Goal: Participate in discussion: Engage in conversation with other users on a specific topic

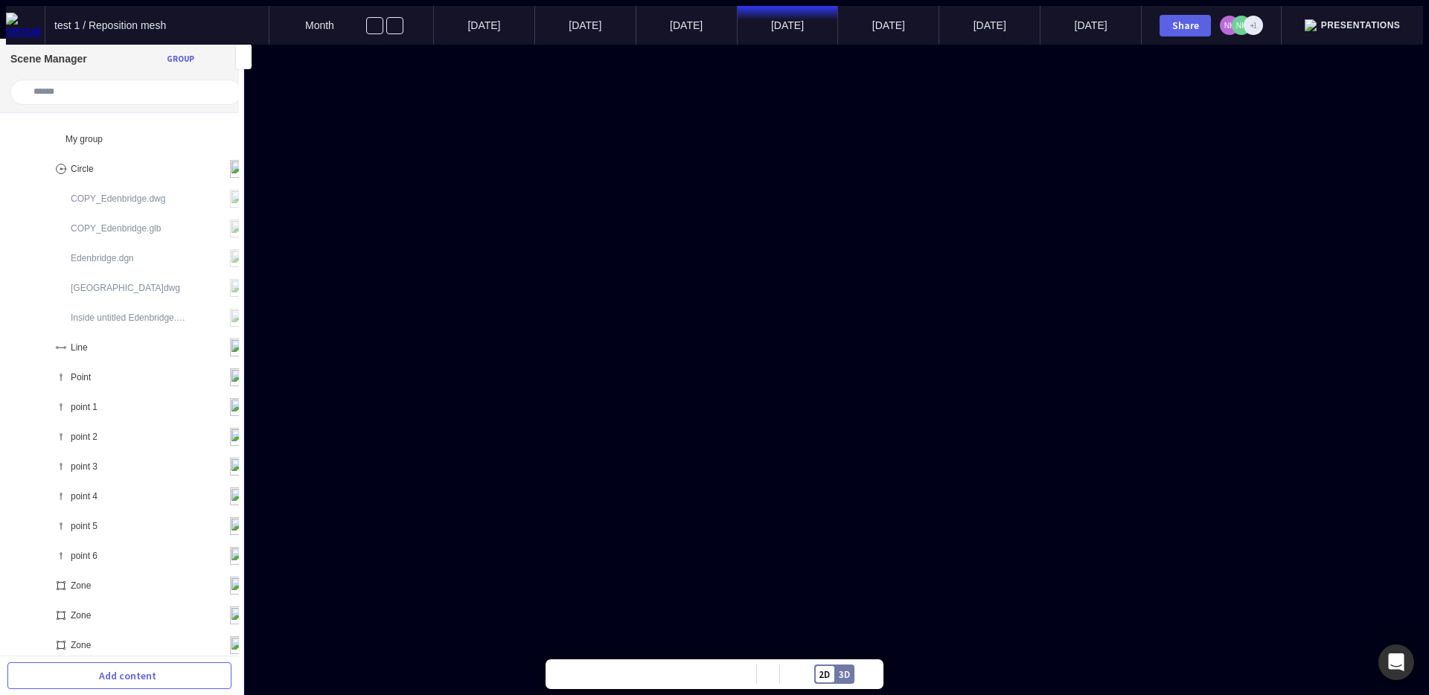
scroll to position [30, 0]
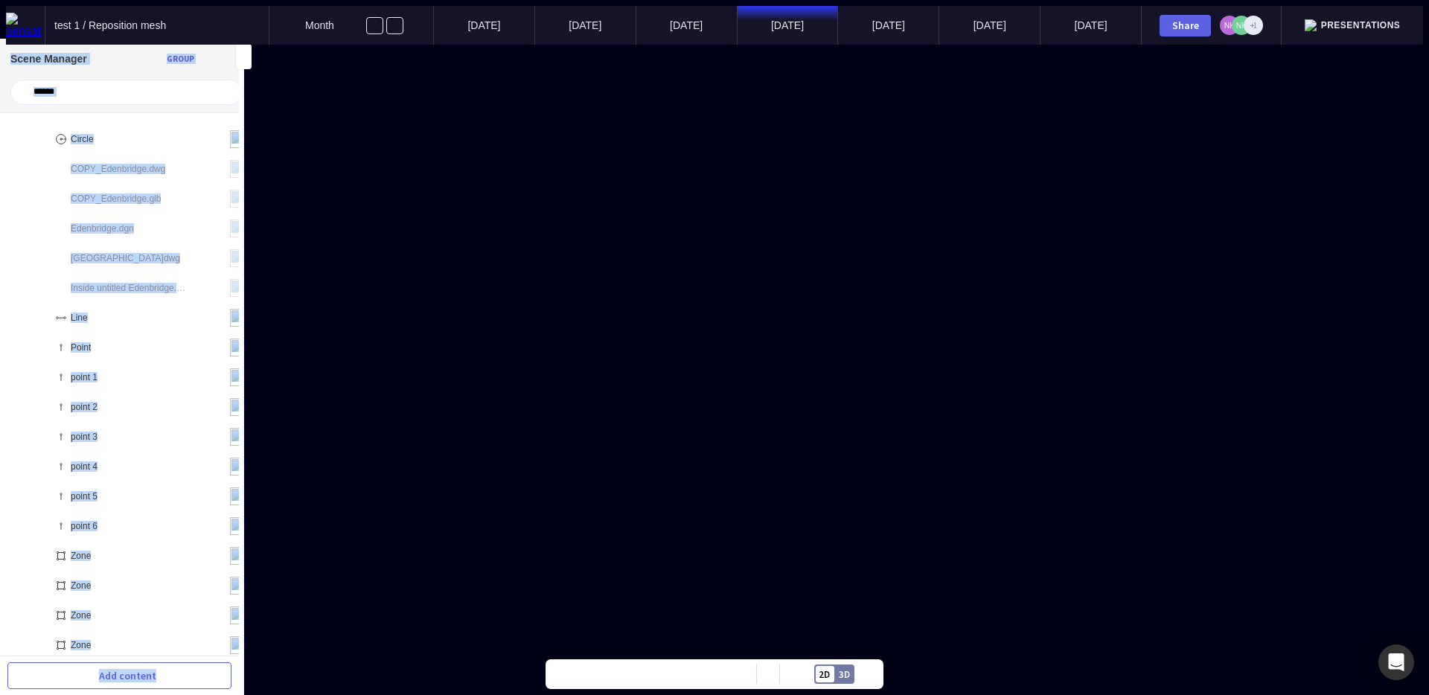
click at [571, 45] on div "Zone point 6 point 5 point 4 point 3 point 2 point 1 zone 1 zone 1" at bounding box center [714, 45] width 1417 height 0
click at [137, 395] on div "point 2" at bounding box center [143, 407] width 227 height 30
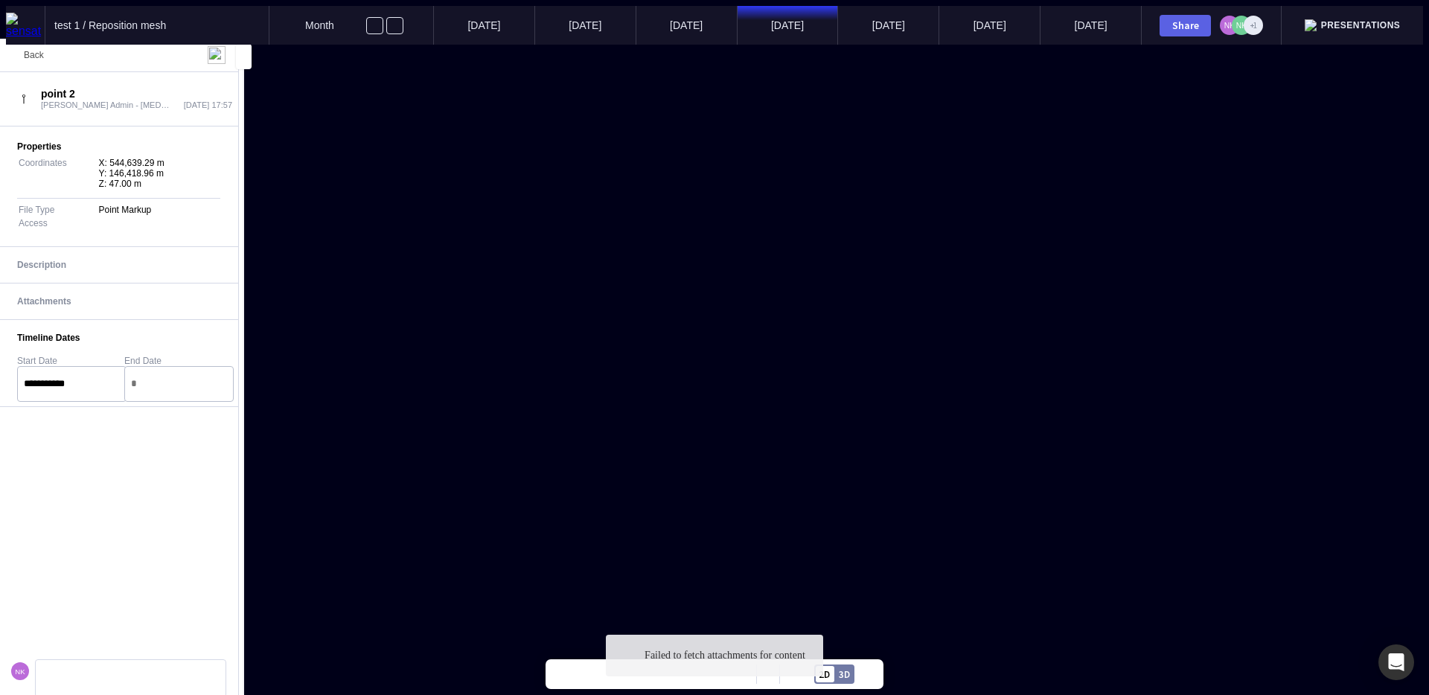
click at [28, 60] on span "Back" at bounding box center [34, 55] width 20 height 10
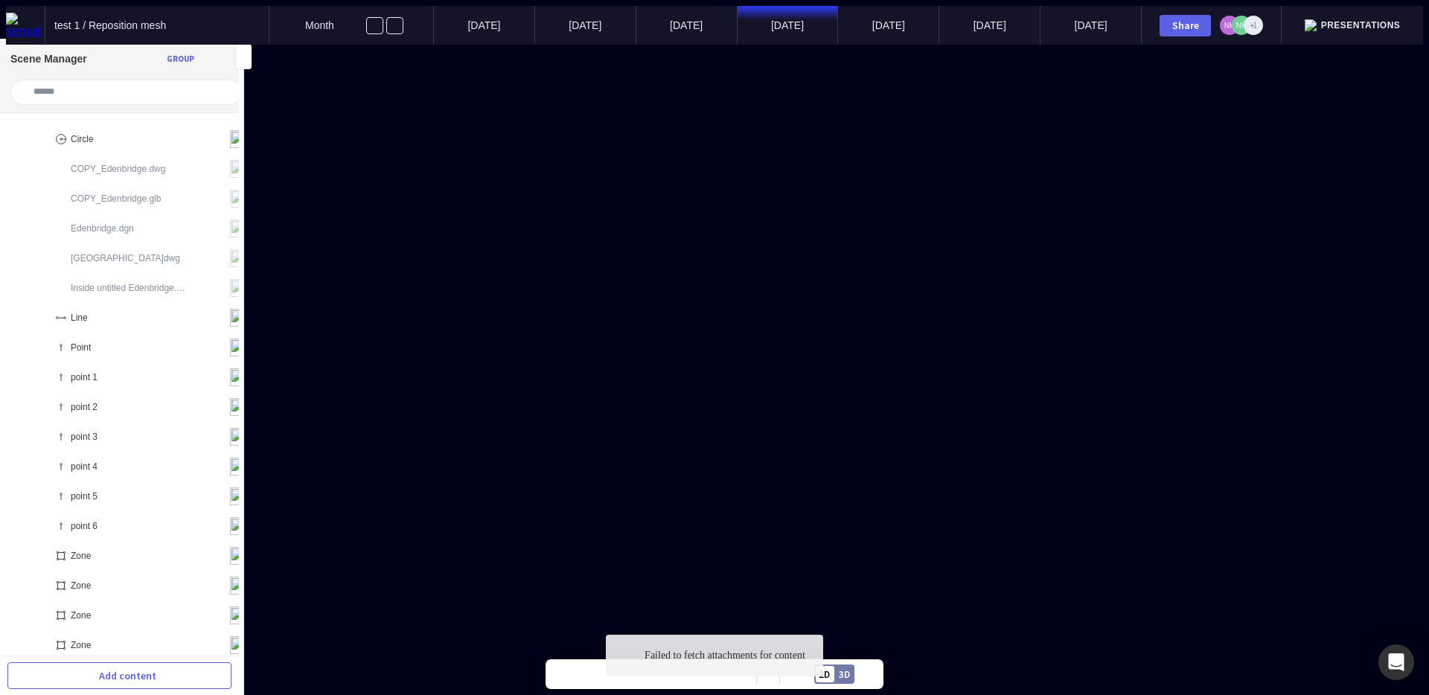
scroll to position [80, 0]
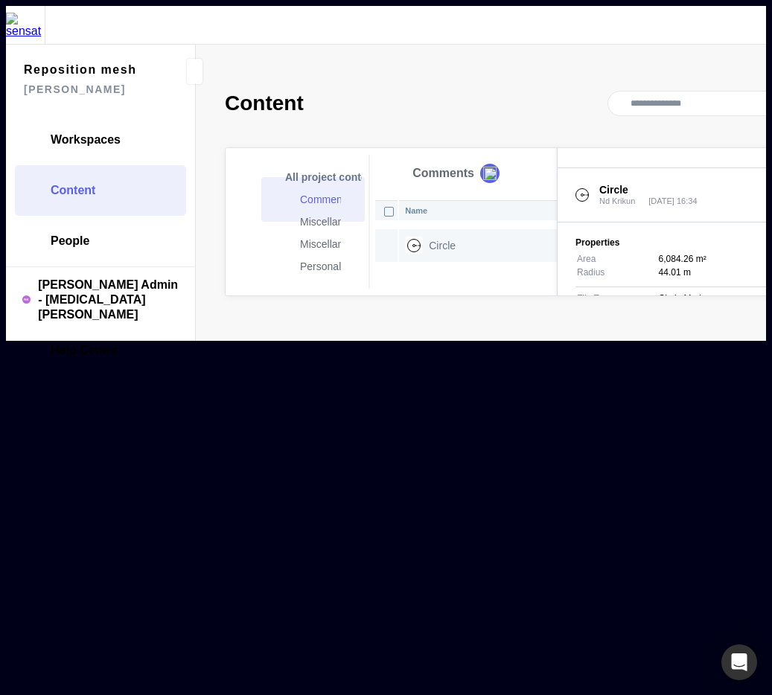
scroll to position [32, 0]
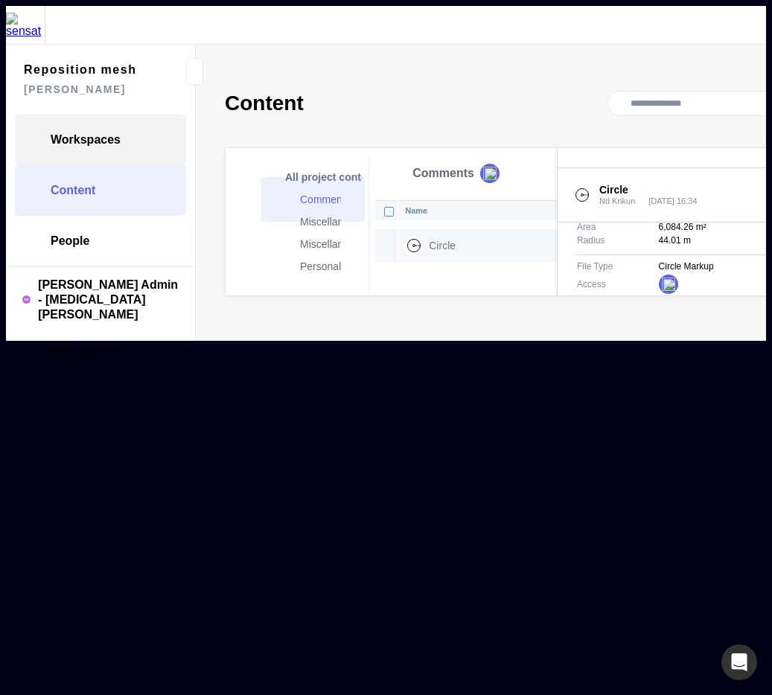
click at [118, 129] on link "Workspaces" at bounding box center [100, 140] width 171 height 51
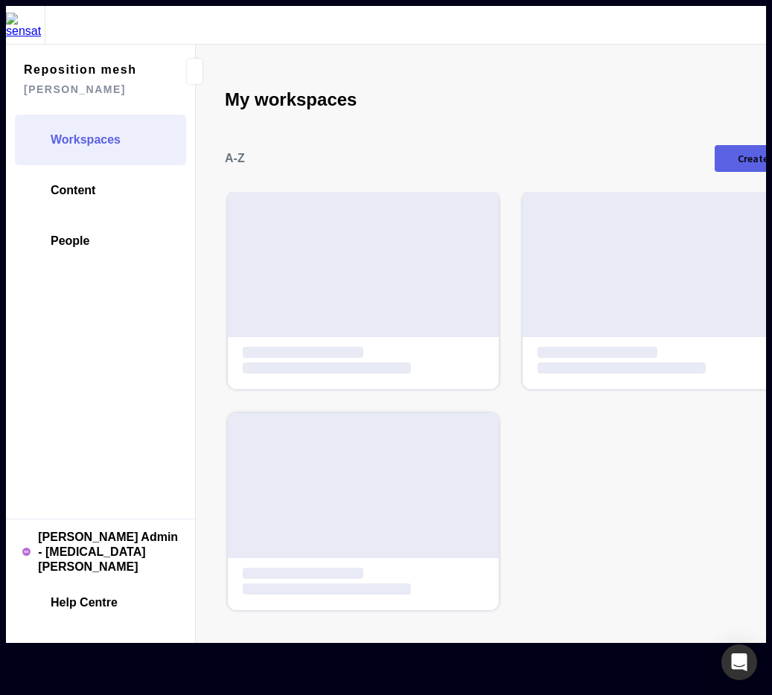
click at [294, 239] on div at bounding box center [363, 264] width 271 height 145
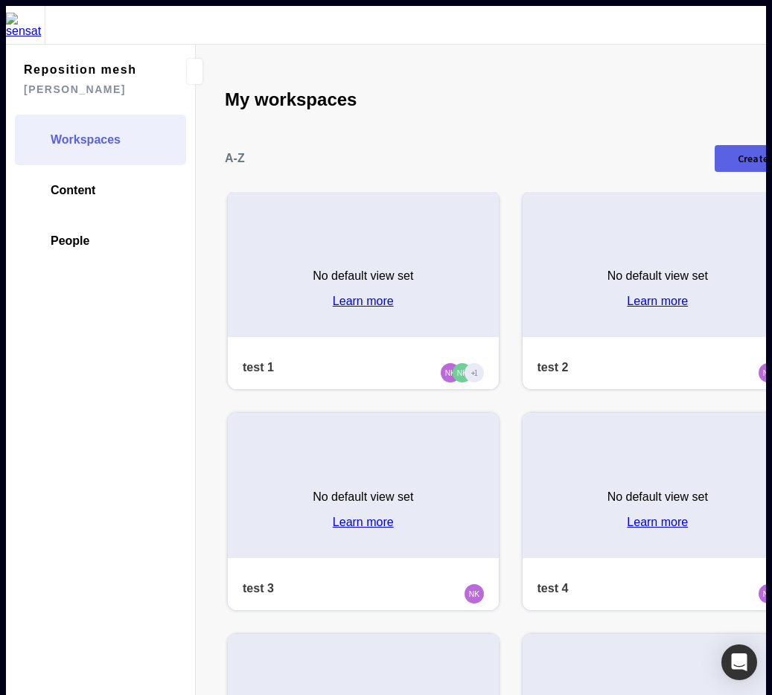
click at [295, 278] on div "No default view set Learn more" at bounding box center [363, 283] width 271 height 108
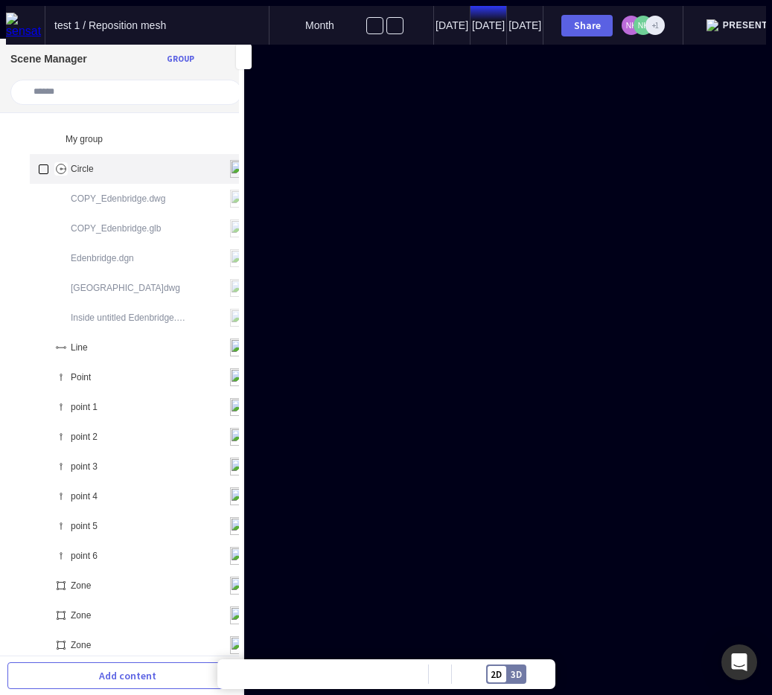
click at [94, 157] on div "Circle" at bounding box center [143, 169] width 227 height 30
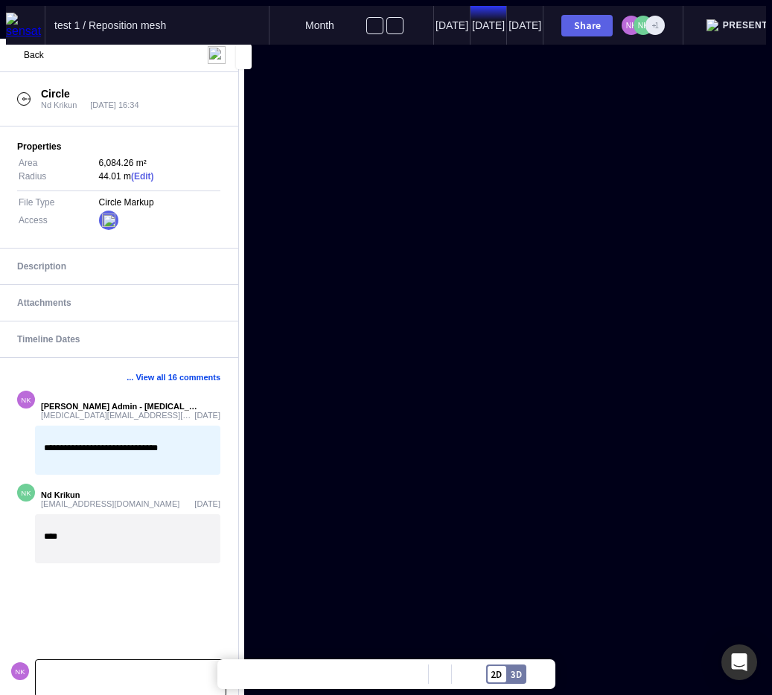
click at [147, 678] on div at bounding box center [131, 678] width 190 height 36
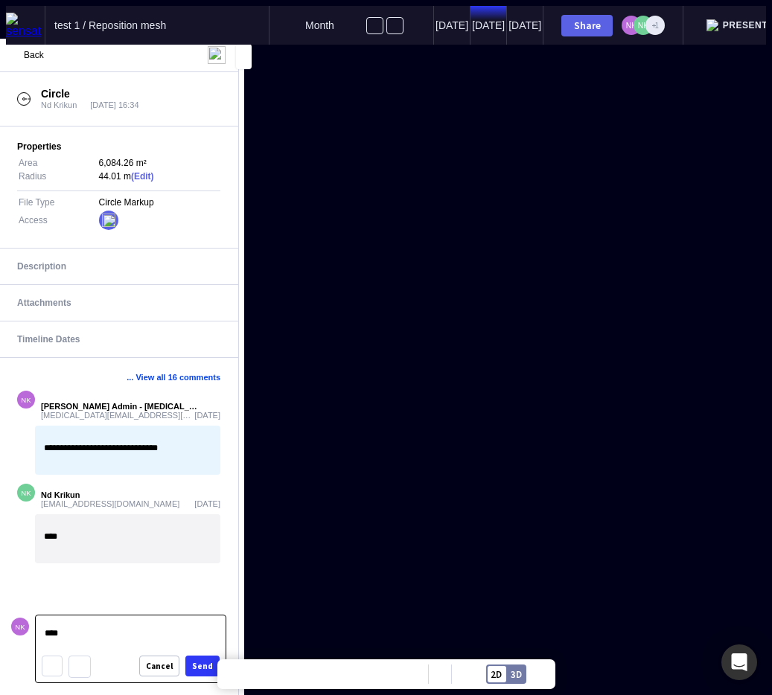
click at [197, 662] on div "Send" at bounding box center [202, 666] width 21 height 8
